Goal: Information Seeking & Learning: Learn about a topic

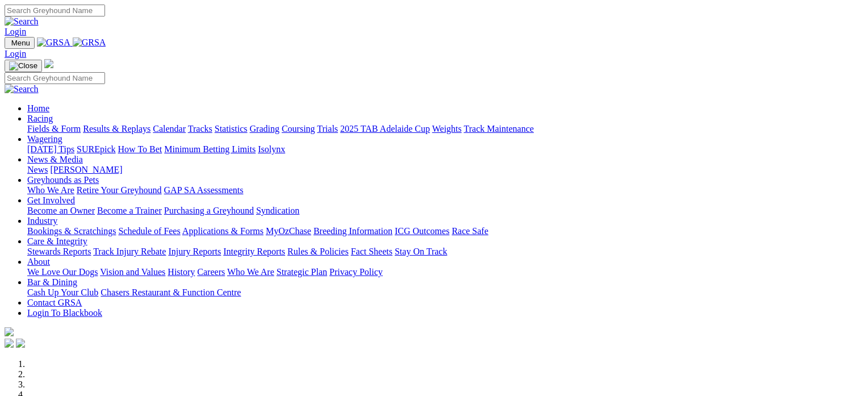
click at [53, 114] on link "Racing" at bounding box center [40, 119] width 26 height 10
click at [186, 124] on link "Calendar" at bounding box center [169, 129] width 33 height 10
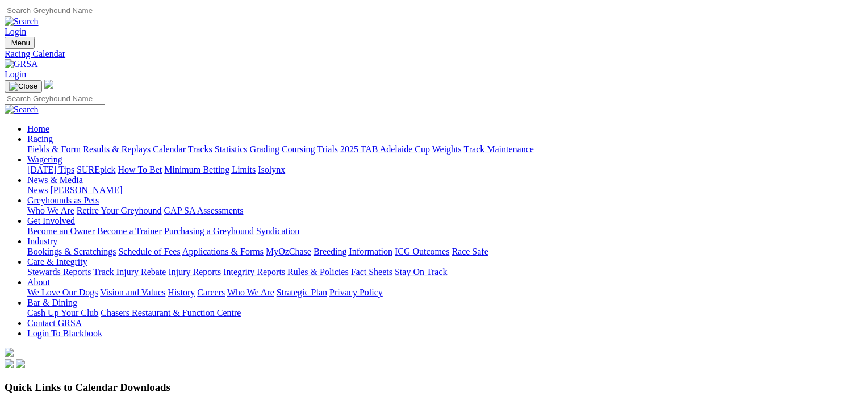
click at [53, 144] on link "Fields & Form" at bounding box center [53, 149] width 53 height 10
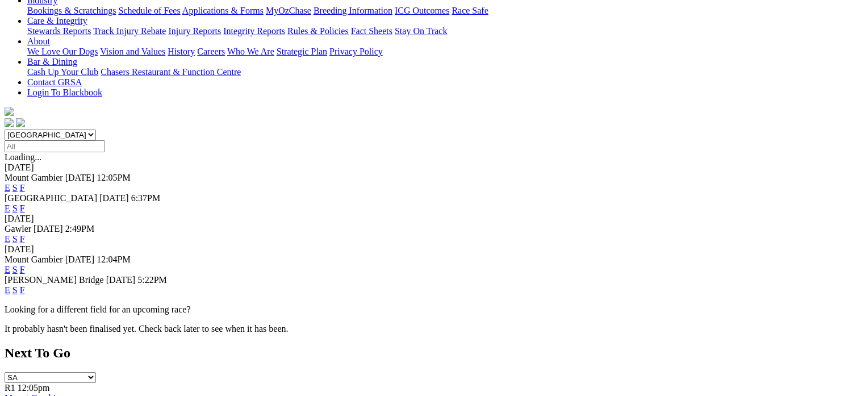
scroll to position [250, 0]
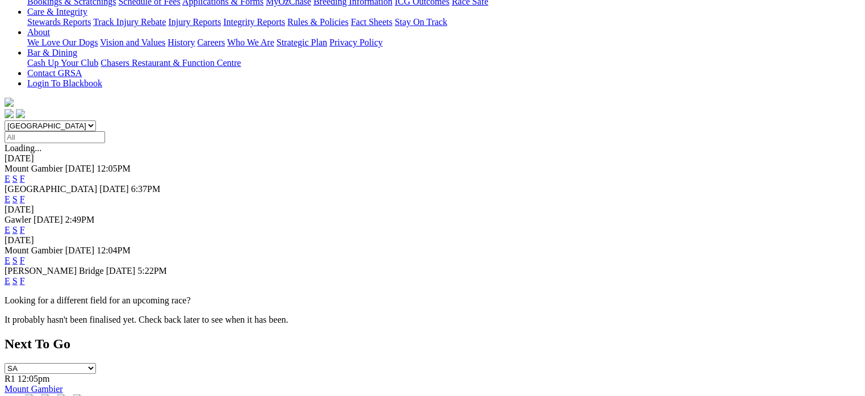
click at [10, 276] on link "E" at bounding box center [8, 281] width 6 height 10
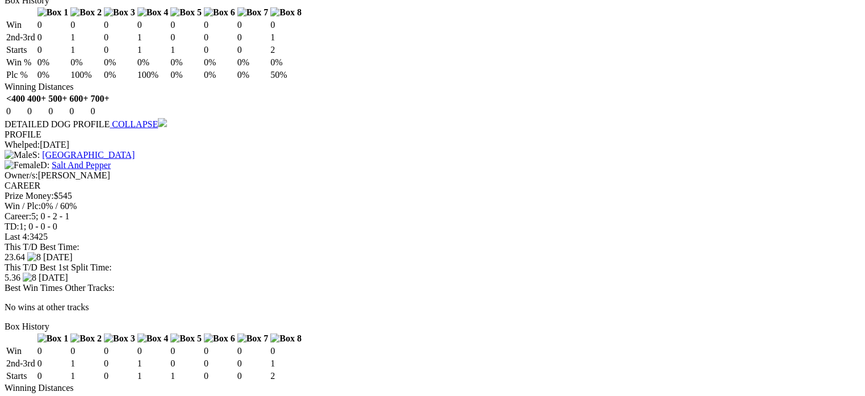
scroll to position [1174, 0]
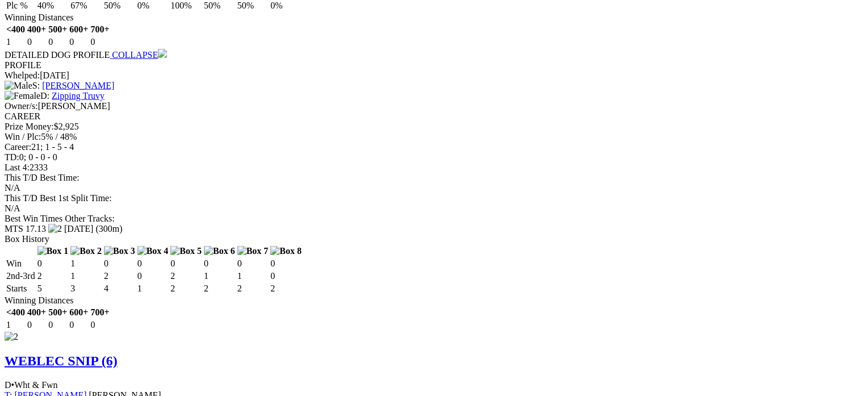
scroll to position [1210, 0]
